Goal: Navigation & Orientation: Find specific page/section

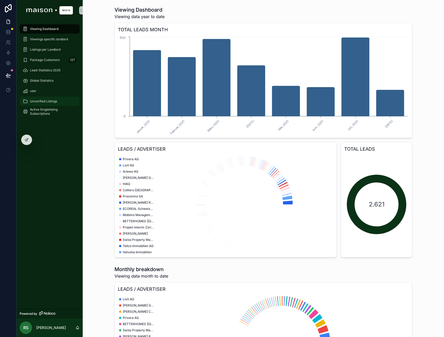
click at [46, 102] on span "Unverified Listings" at bounding box center [43, 101] width 27 height 4
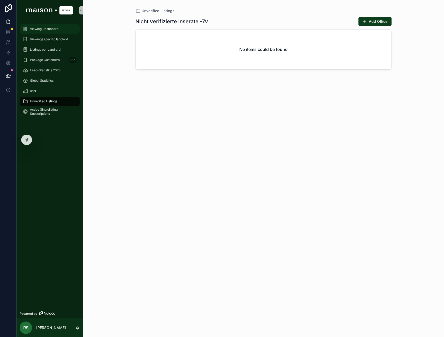
click at [59, 26] on div "Viewing Dashboard" at bounding box center [50, 29] width 54 height 8
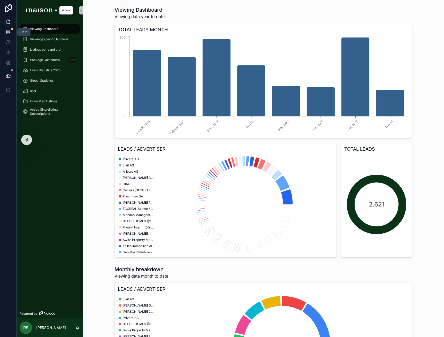
click at [7, 32] on icon at bounding box center [8, 31] width 5 height 5
